Goal: Task Accomplishment & Management: Manage account settings

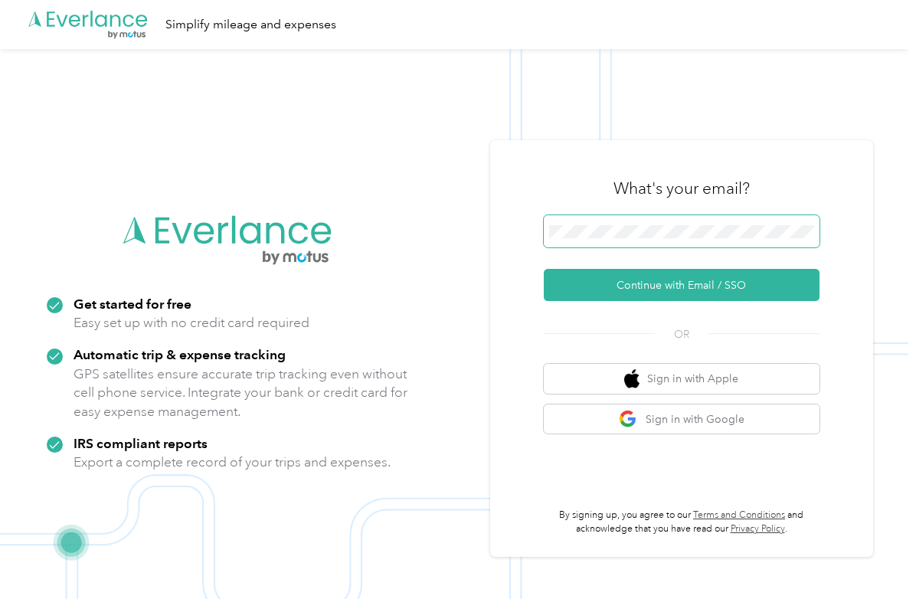
click at [663, 223] on span at bounding box center [682, 231] width 276 height 32
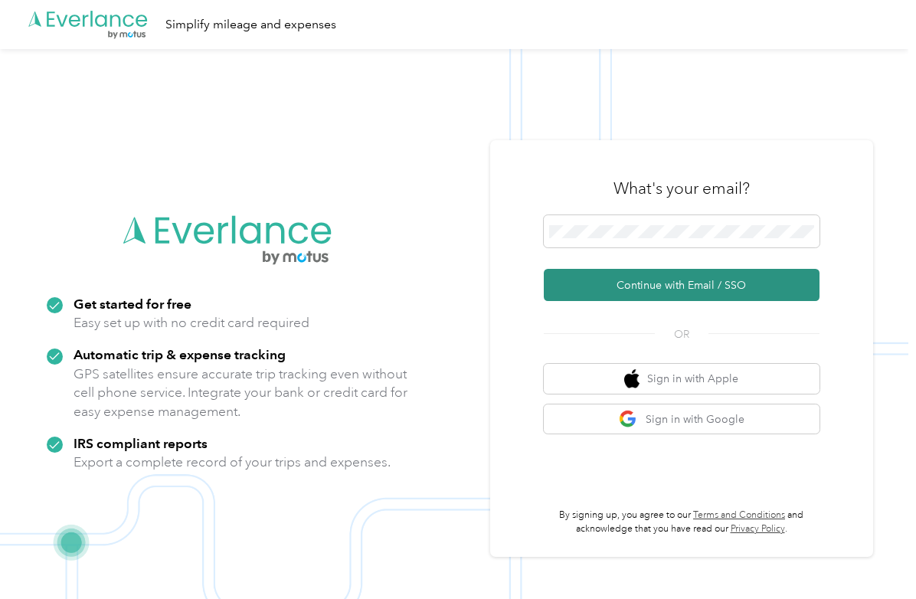
click at [682, 284] on button "Continue with Email / SSO" at bounding box center [682, 285] width 276 height 32
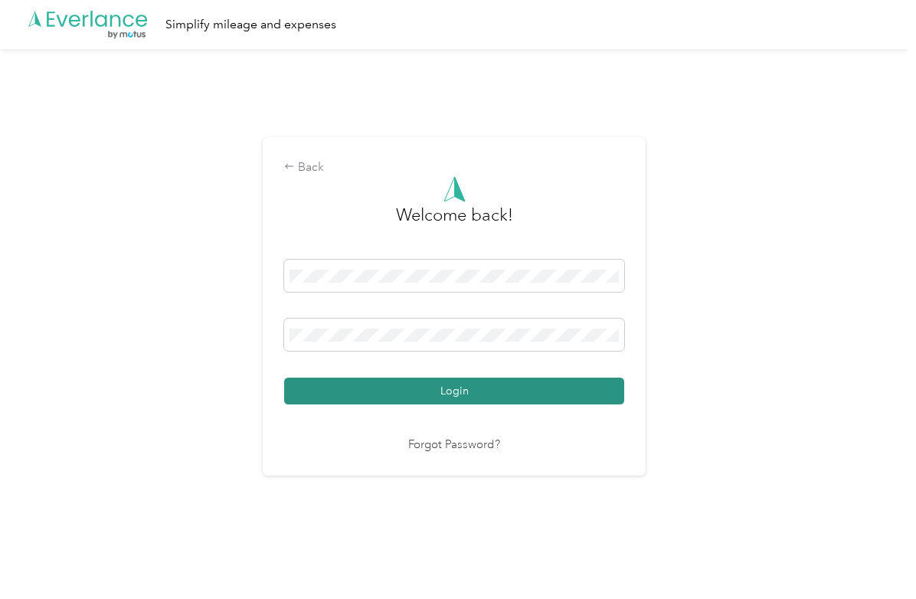
click at [424, 401] on button "Login" at bounding box center [454, 391] width 340 height 27
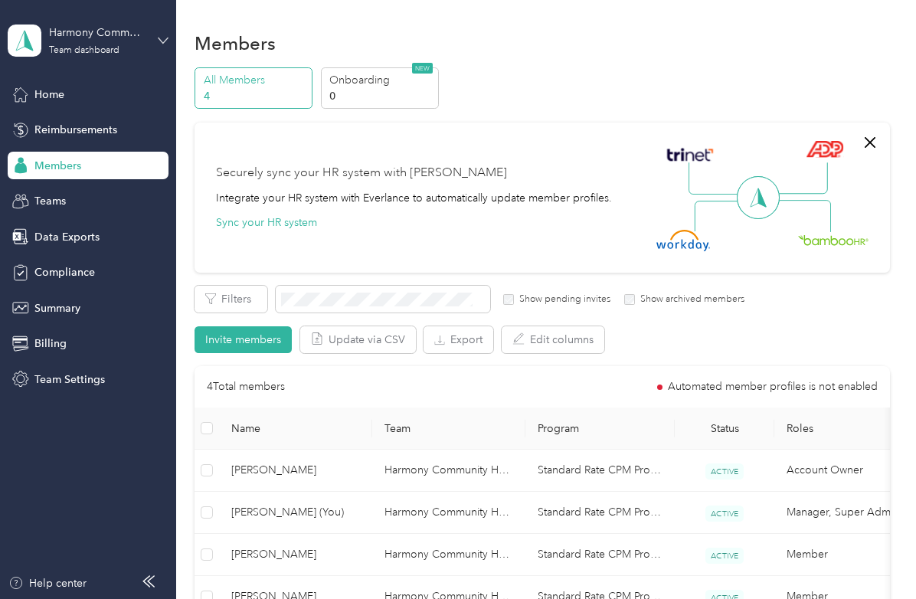
click at [165, 44] on div "Harmony Community Healthcare Team dashboard" at bounding box center [88, 41] width 161 height 54
click at [87, 154] on div "Personal dashboard" at bounding box center [69, 157] width 97 height 16
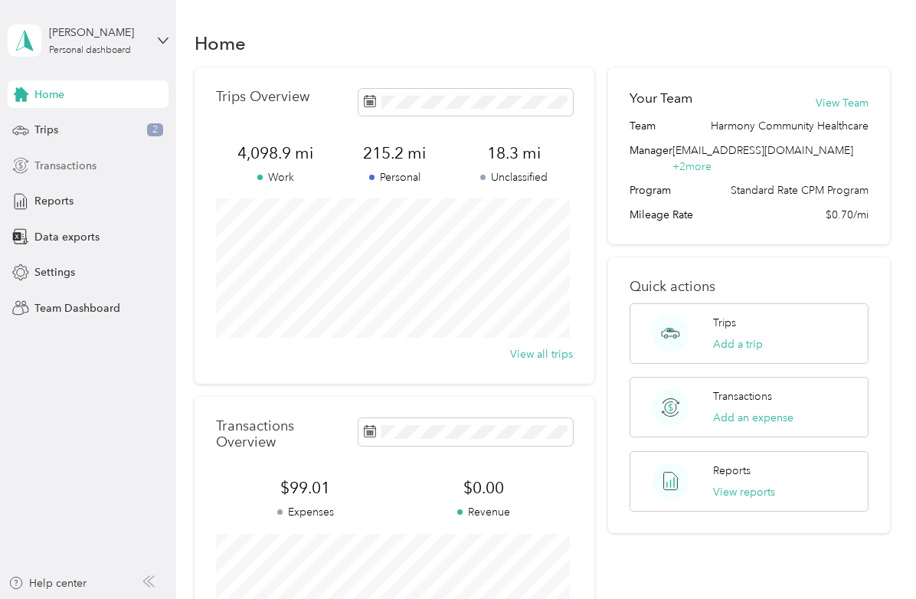
click at [83, 175] on div "Transactions" at bounding box center [88, 166] width 161 height 28
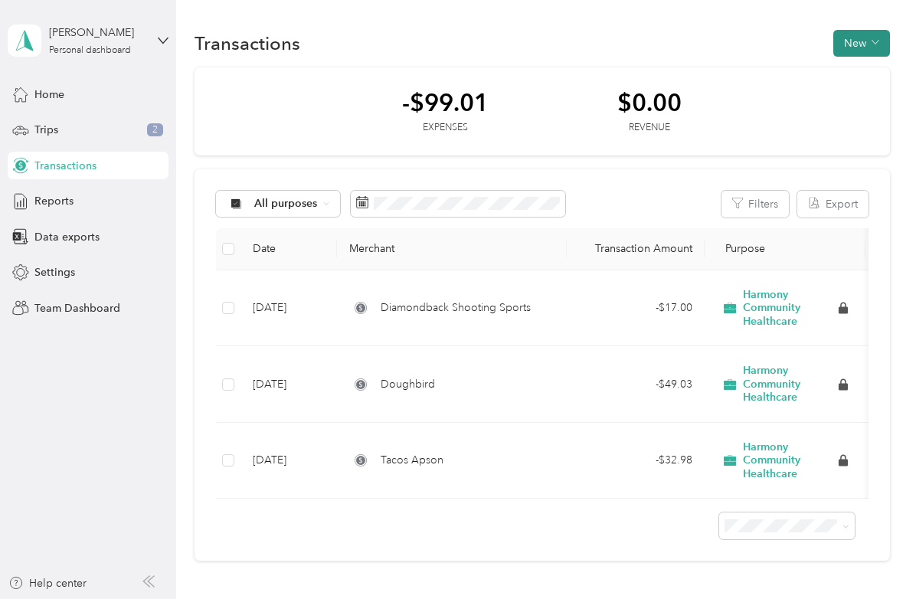
click at [864, 44] on button "New" at bounding box center [861, 43] width 57 height 27
click at [856, 67] on span "Expense" at bounding box center [853, 72] width 41 height 16
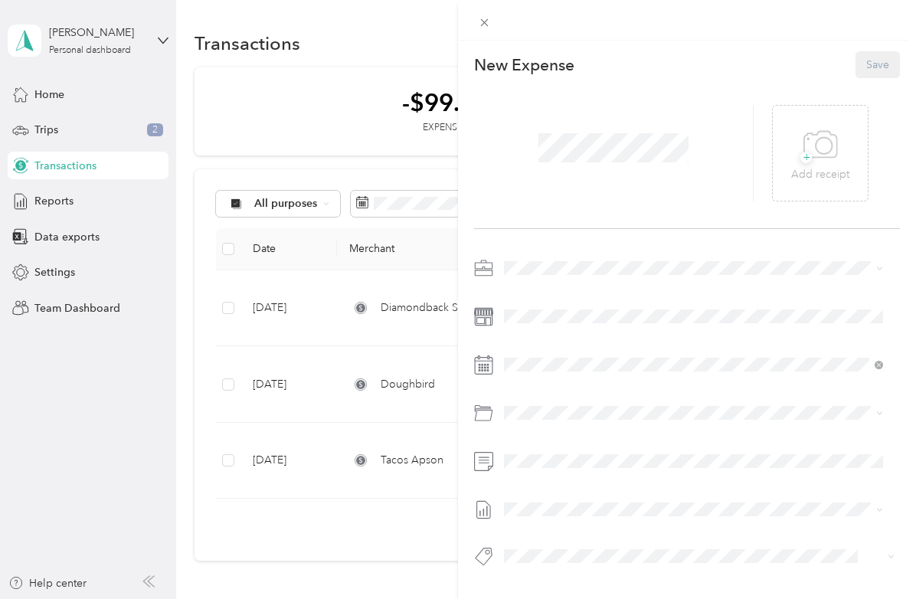
click at [879, 265] on icon at bounding box center [879, 268] width 7 height 7
click at [567, 320] on div "Personal" at bounding box center [693, 322] width 368 height 16
click at [822, 149] on icon at bounding box center [824, 145] width 16 height 16
click at [856, 64] on button "Save" at bounding box center [878, 64] width 44 height 27
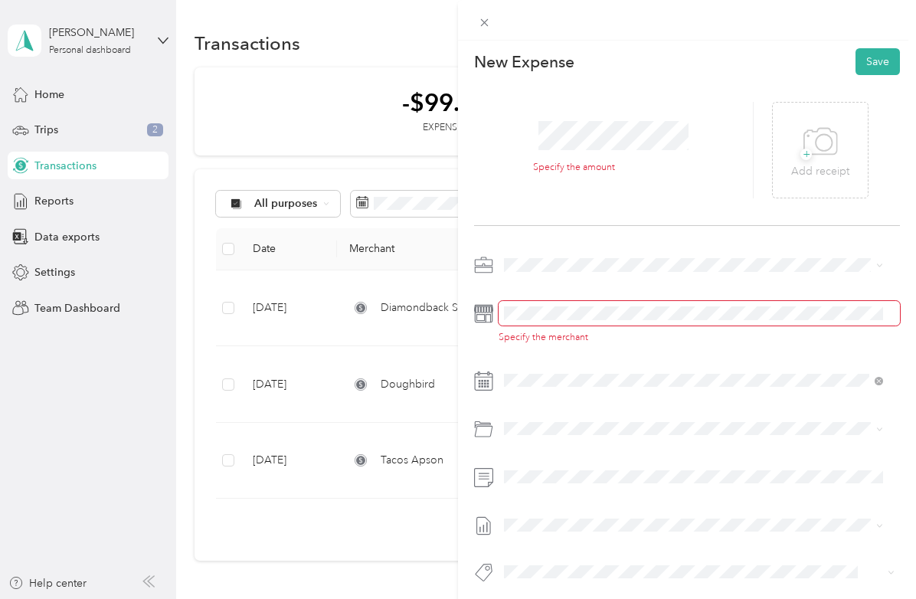
click at [549, 323] on span at bounding box center [699, 313] width 401 height 25
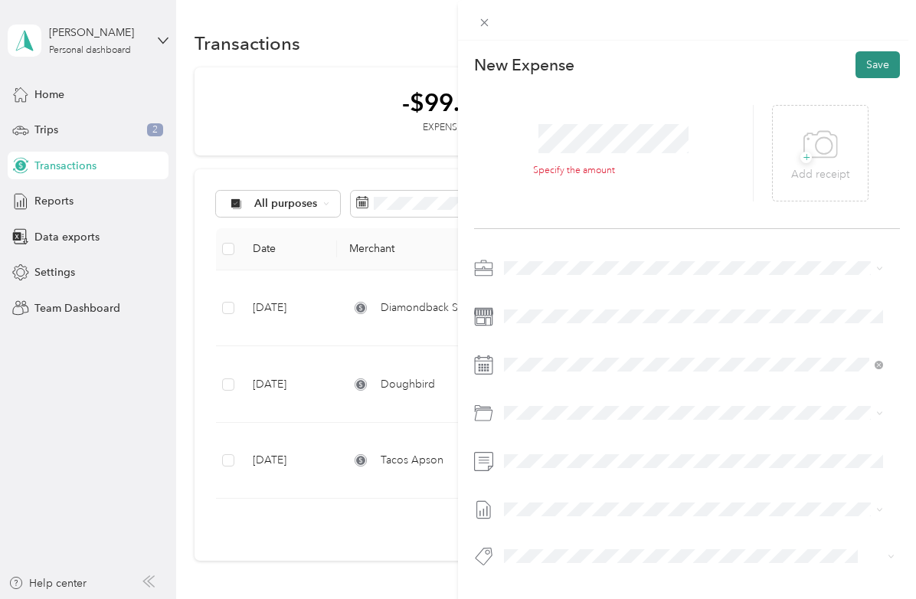
click at [860, 57] on button "Save" at bounding box center [878, 64] width 44 height 27
click at [856, 55] on button "Save" at bounding box center [878, 64] width 44 height 27
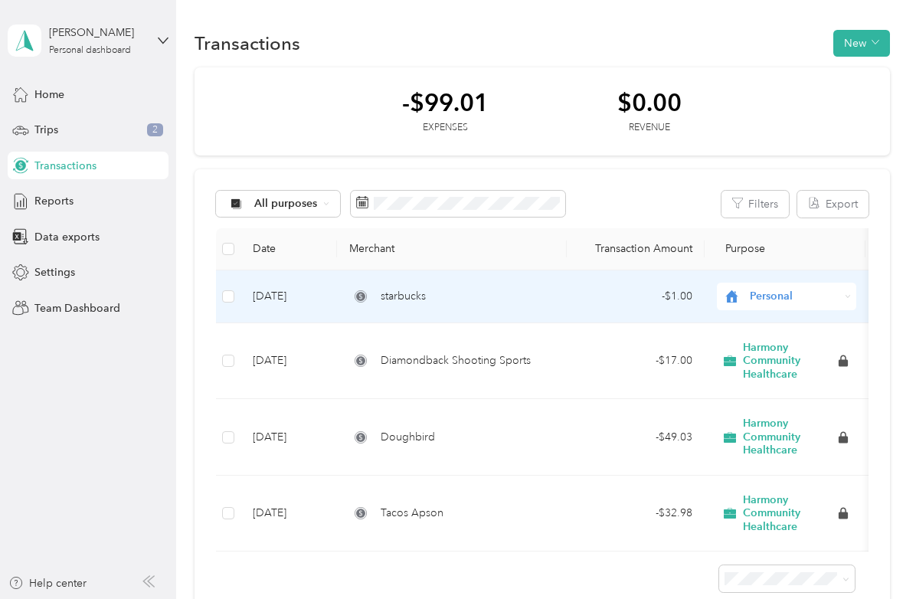
click at [850, 300] on div "Personal" at bounding box center [786, 297] width 139 height 28
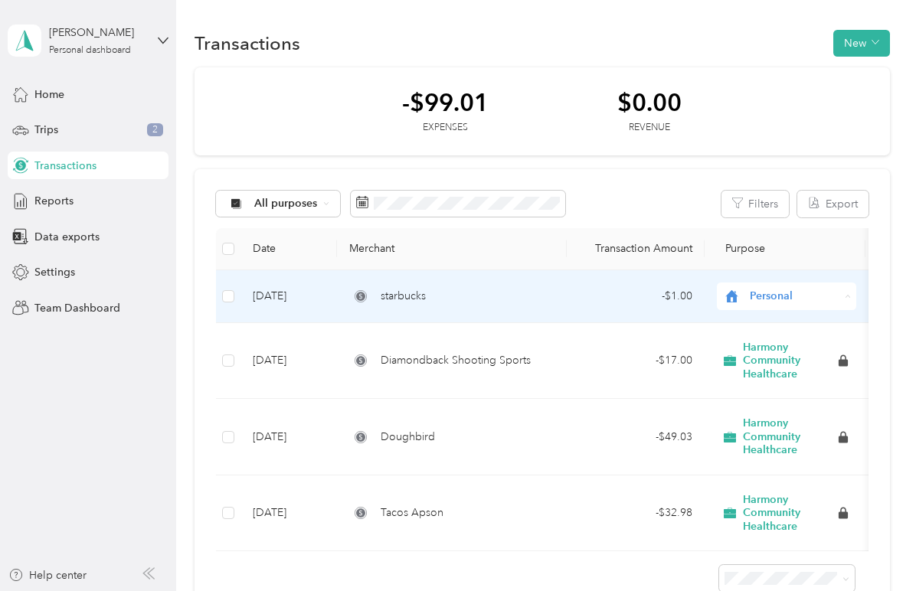
click at [837, 330] on li "Harmony Community Healthcare" at bounding box center [824, 325] width 212 height 27
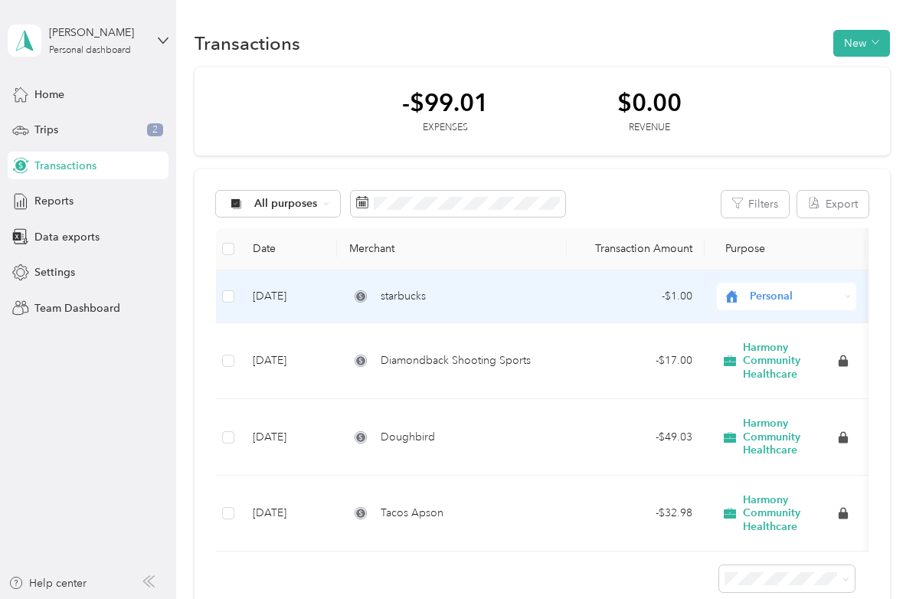
click at [841, 296] on div "Personal" at bounding box center [786, 297] width 139 height 28
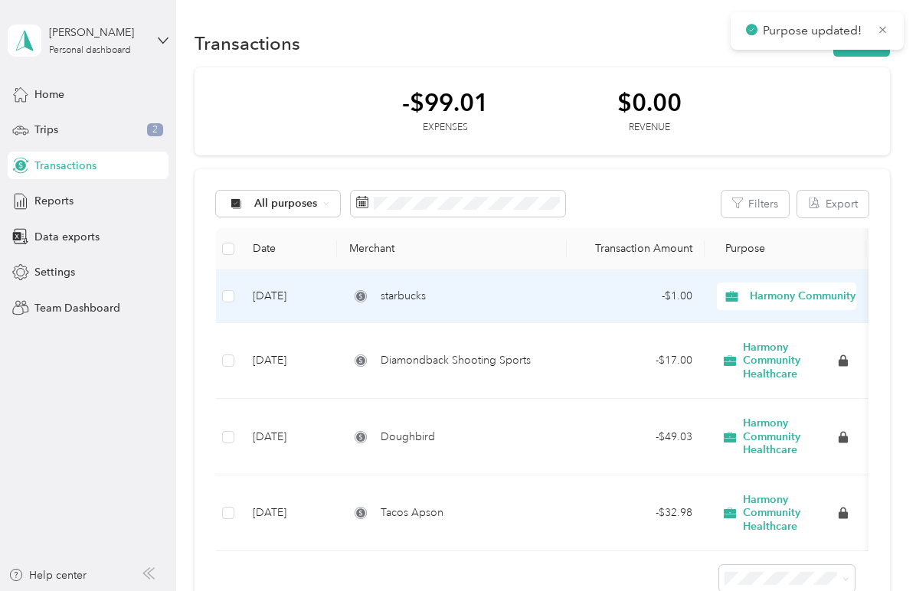
click at [807, 319] on span "Harmony Community Healthcare" at bounding box center [837, 322] width 165 height 16
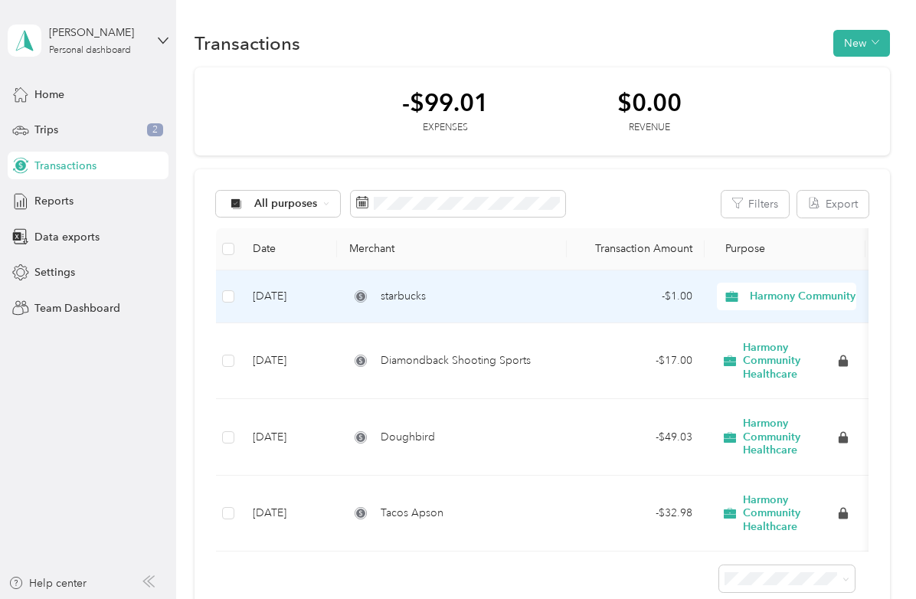
click at [236, 295] on td at bounding box center [228, 296] width 25 height 53
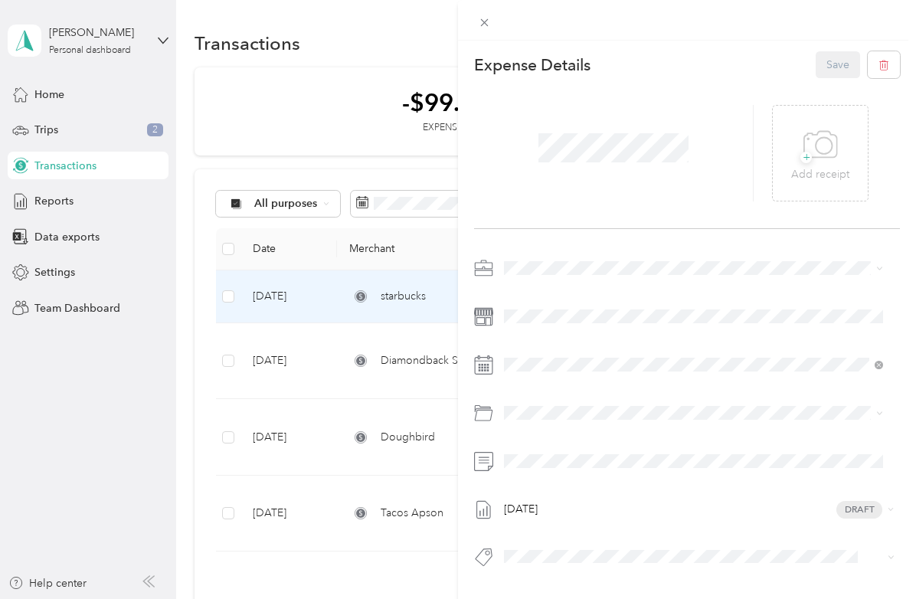
click at [231, 296] on div "This expense cannot be edited because it is either under review, approved, or p…" at bounding box center [458, 299] width 916 height 599
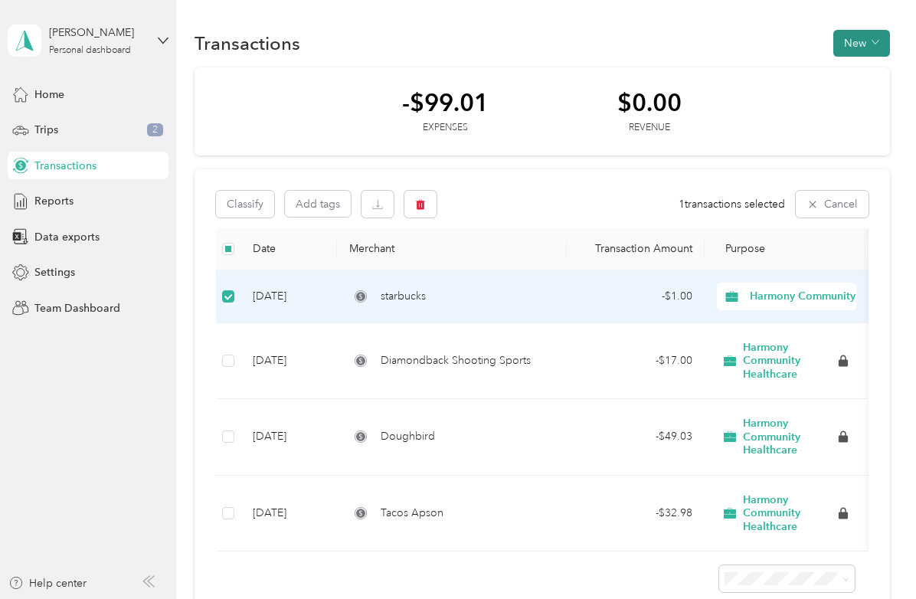
click at [844, 50] on button "New" at bounding box center [861, 43] width 57 height 27
click at [873, 46] on icon "button" at bounding box center [876, 42] width 8 height 8
click at [640, 300] on div "- $1.00" at bounding box center [635, 296] width 113 height 17
